Goal: Task Accomplishment & Management: Use online tool/utility

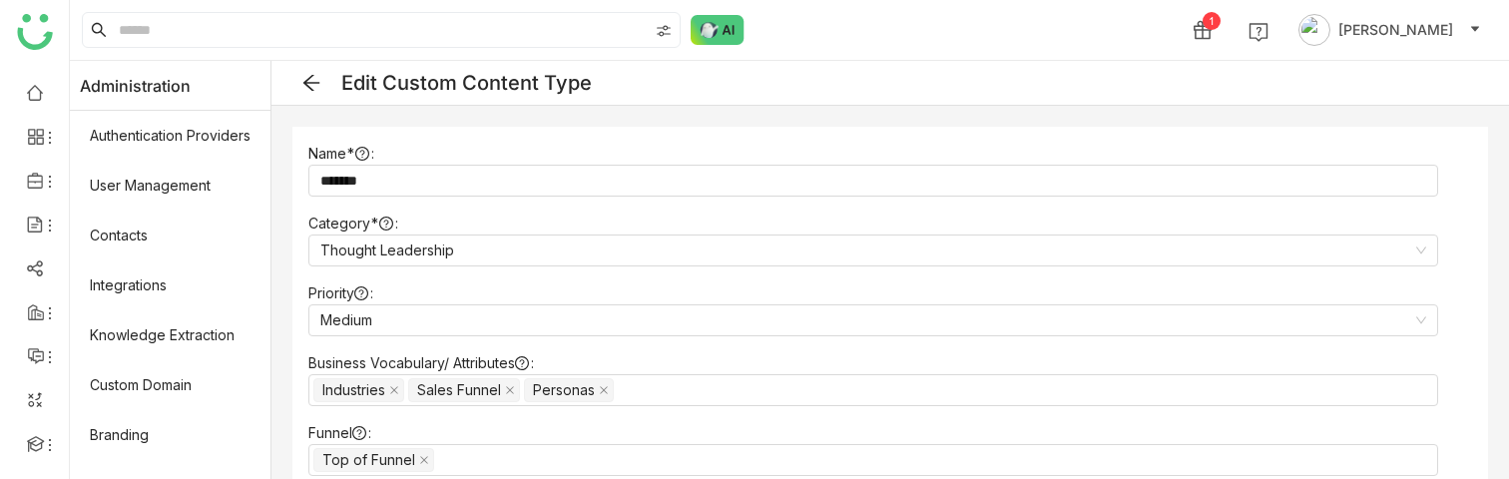
scroll to position [381, 0]
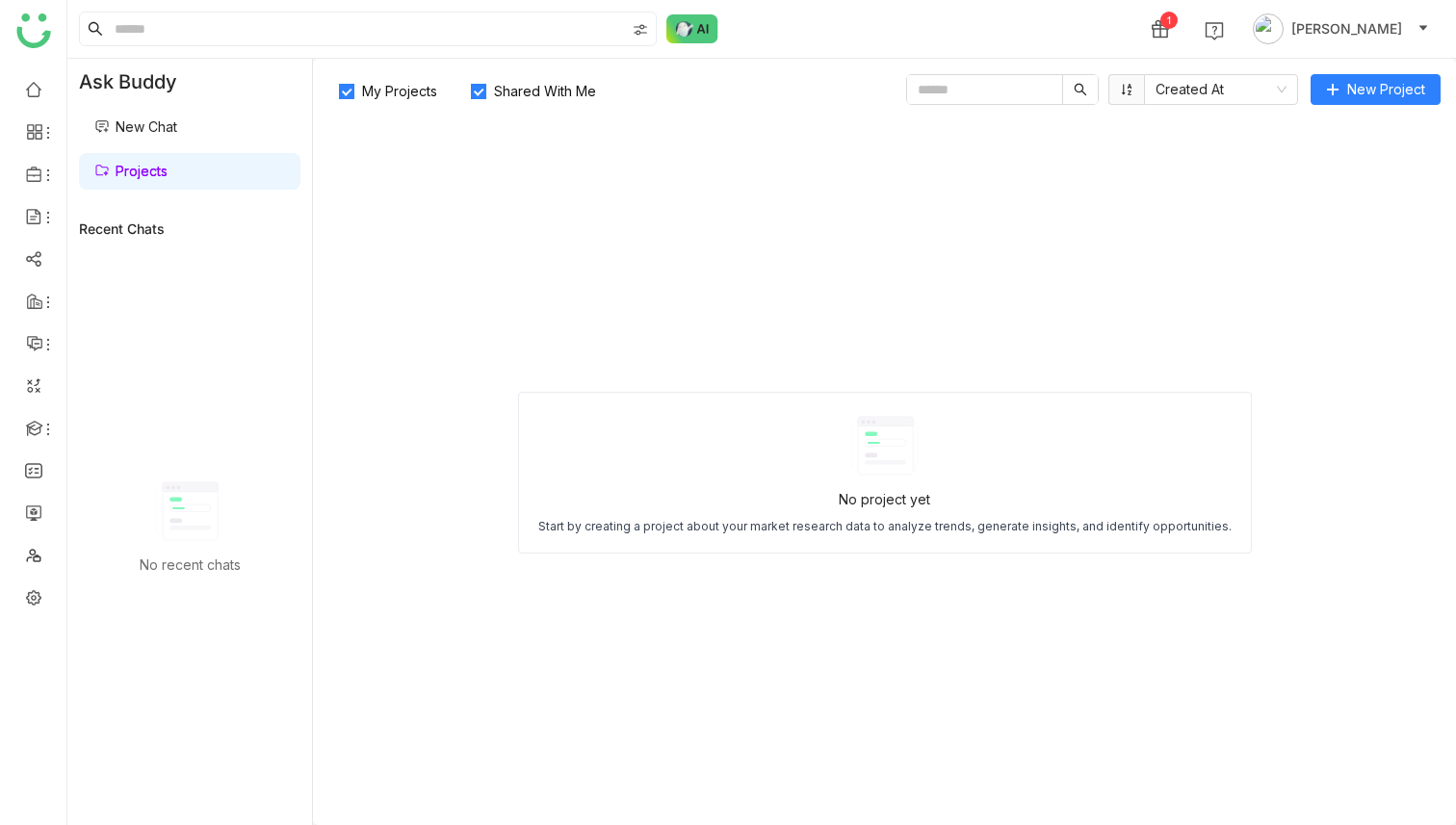
click at [155, 131] on link "New Chat" at bounding box center [136, 126] width 83 height 16
click at [152, 126] on link "New Chat" at bounding box center [136, 126] width 83 height 16
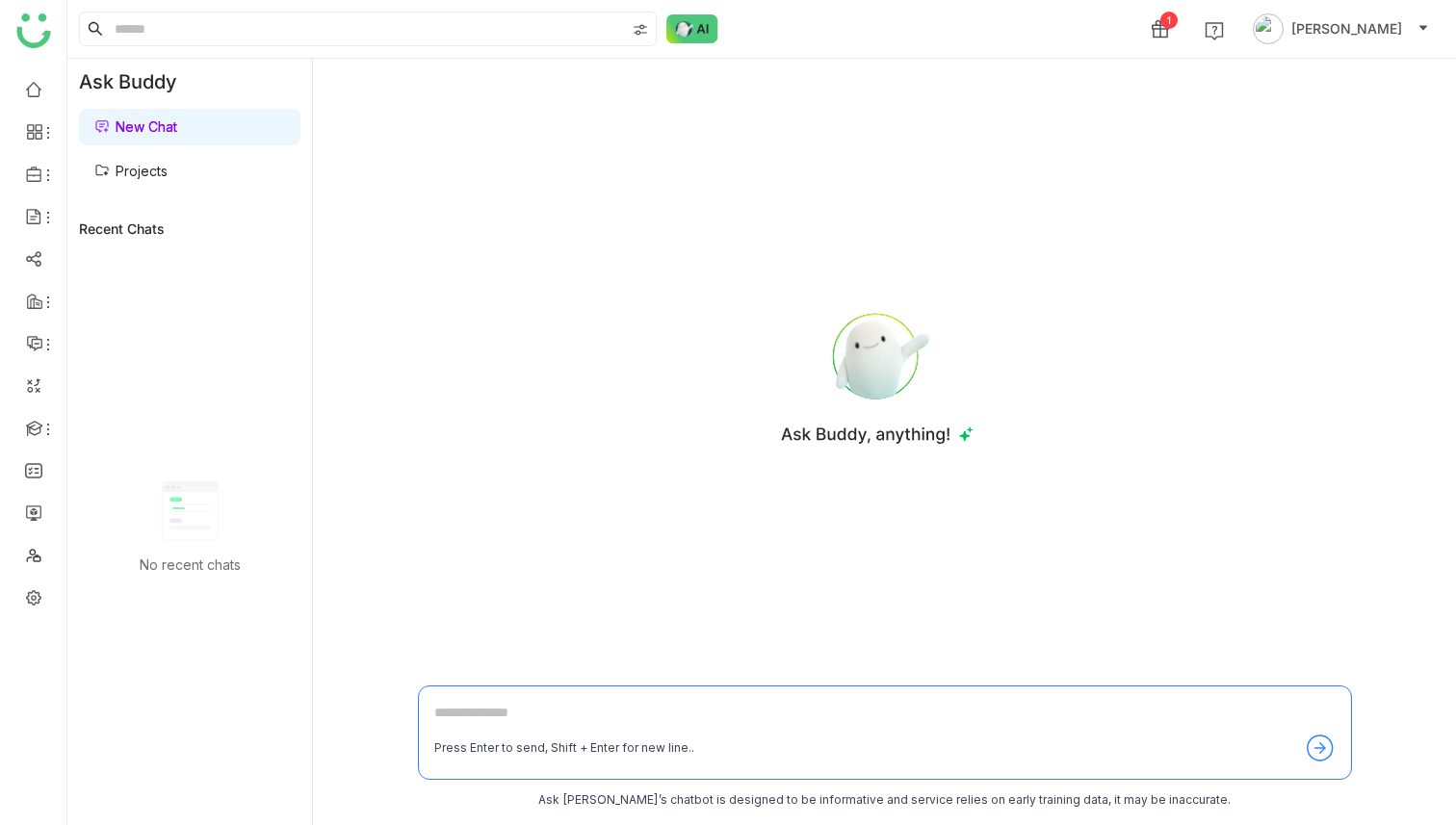
click at [141, 172] on link "Projects" at bounding box center [131, 171] width 73 height 16
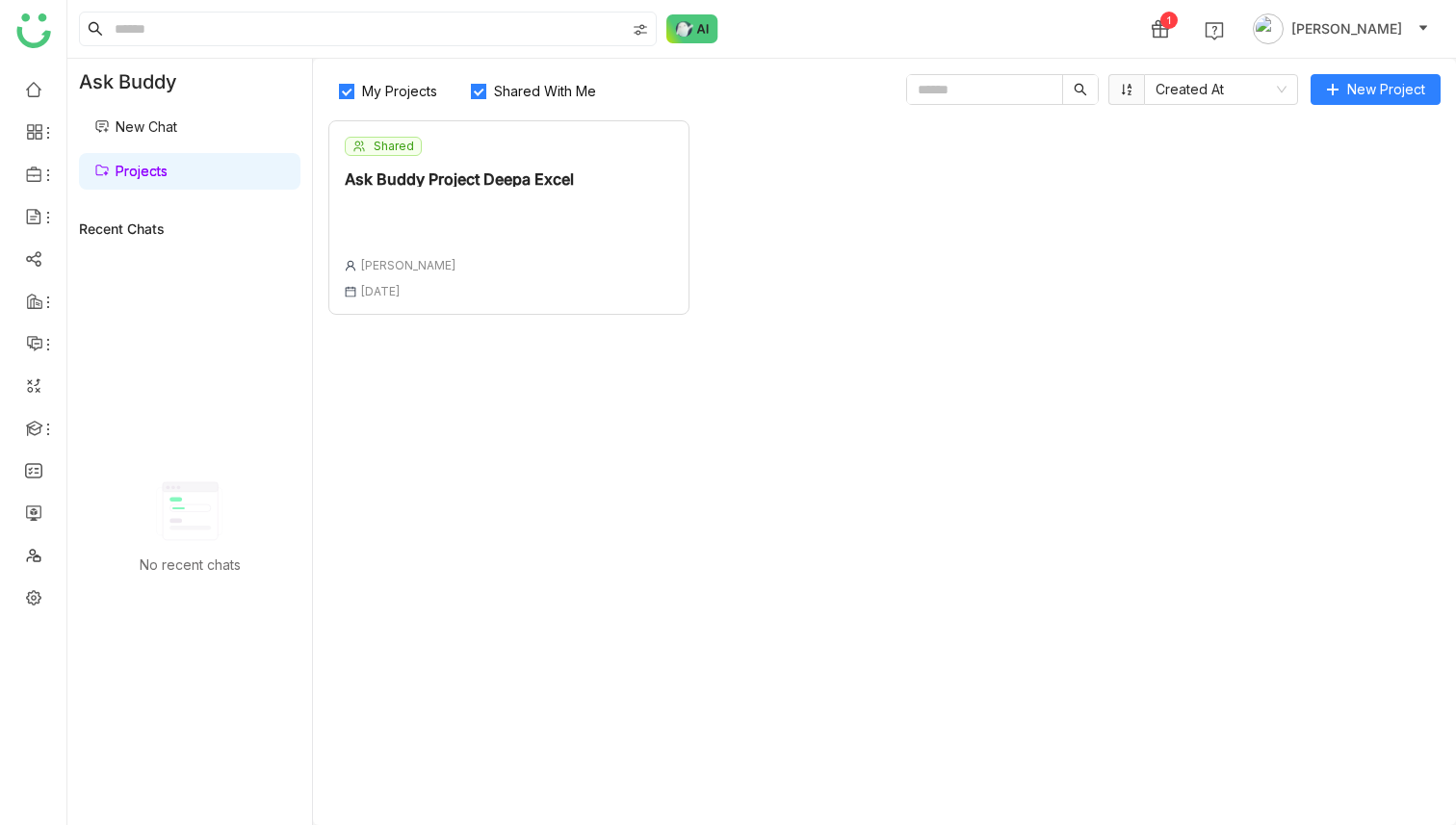
click at [504, 185] on div "Ask Buddy Project Deepa Excel" at bounding box center [459, 179] width 230 height 15
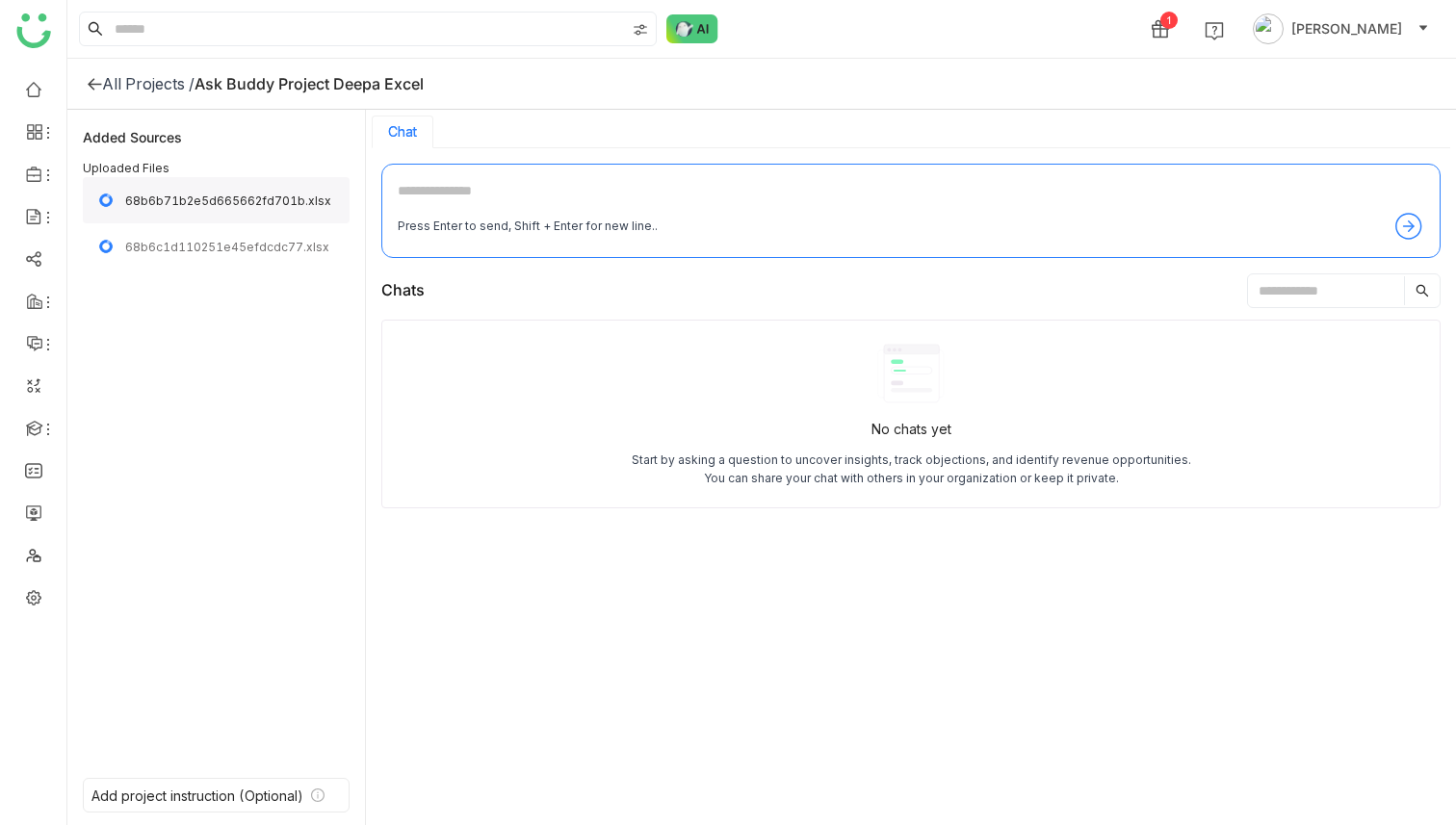
click at [232, 201] on div "68b6b71b2e5d665662fd701b.xlsx" at bounding box center [232, 201] width 213 height 14
copy div "68b6b71b2e5d665662fd701b"
click at [302, 328] on div "Added Sources Uploaded Files 68b6b71b2e5d665662fd701b.xlsx 68b6c1d110251e45efdc…" at bounding box center [216, 440] width 266 height 630
click at [237, 244] on div "68b6c1d110251e45efdcdc77.xlsx" at bounding box center [232, 247] width 213 height 14
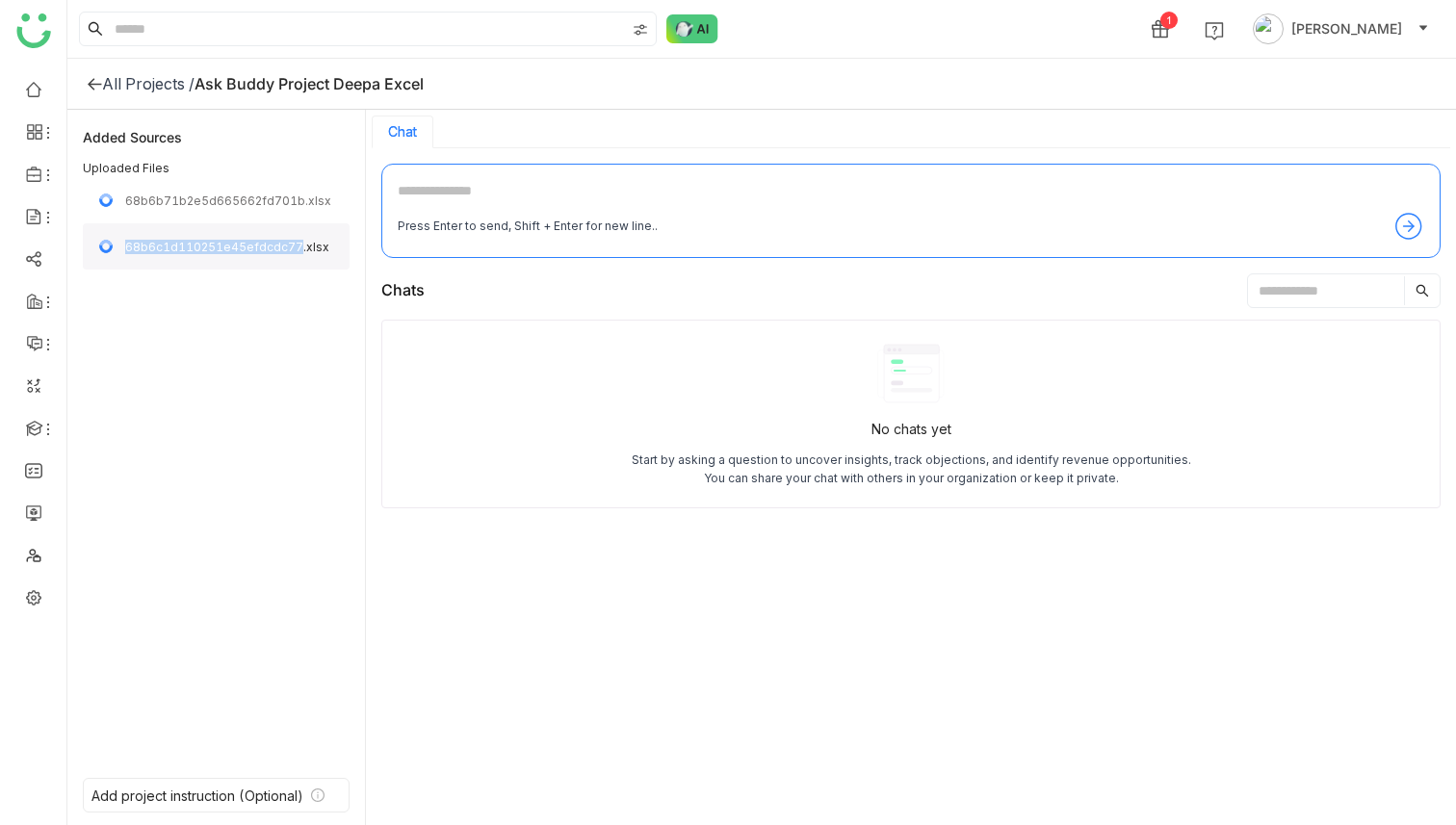
click at [237, 244] on div "68b6c1d110251e45efdcdc77.xlsx" at bounding box center [232, 247] width 213 height 14
copy div "68b6c1d110251e45efdcdc77"
click at [210, 237] on div "68b6c1d110251e45efdcdc77.xlsx" at bounding box center [216, 247] width 266 height 46
click at [207, 243] on div "68b6c1d110251e45efdcdc77.xlsx" at bounding box center [232, 247] width 213 height 14
